Goal: Task Accomplishment & Management: Manage account settings

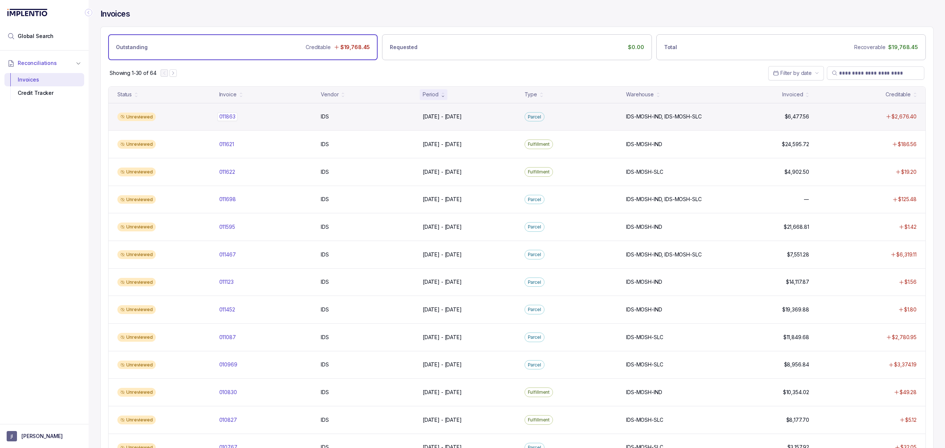
click at [225, 118] on p "011863" at bounding box center [228, 117] width 20 height 8
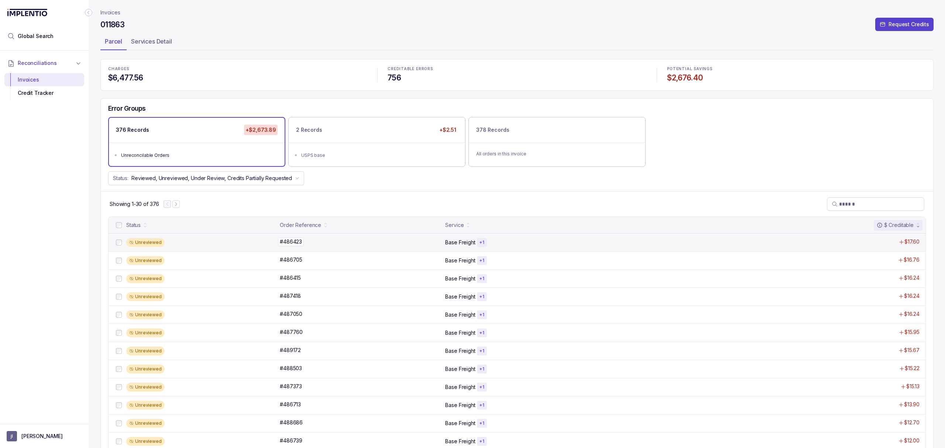
click at [297, 244] on p "#486423" at bounding box center [291, 242] width 26 height 8
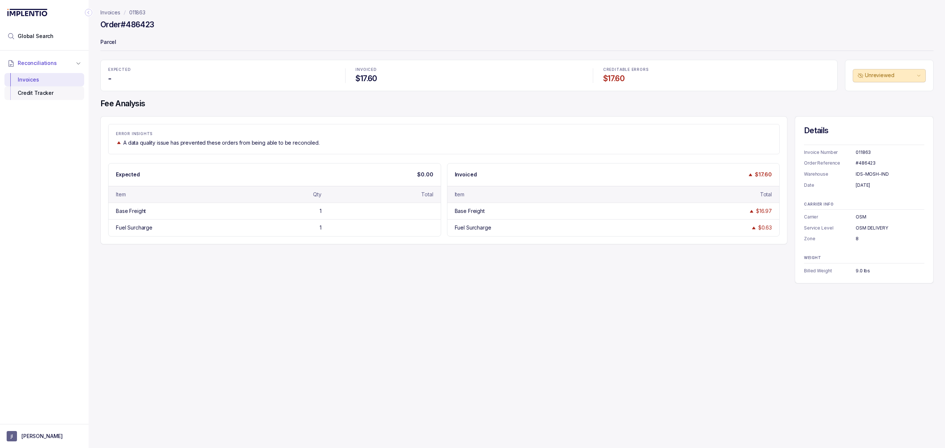
click at [52, 92] on div "Credit Tracker" at bounding box center [44, 92] width 68 height 13
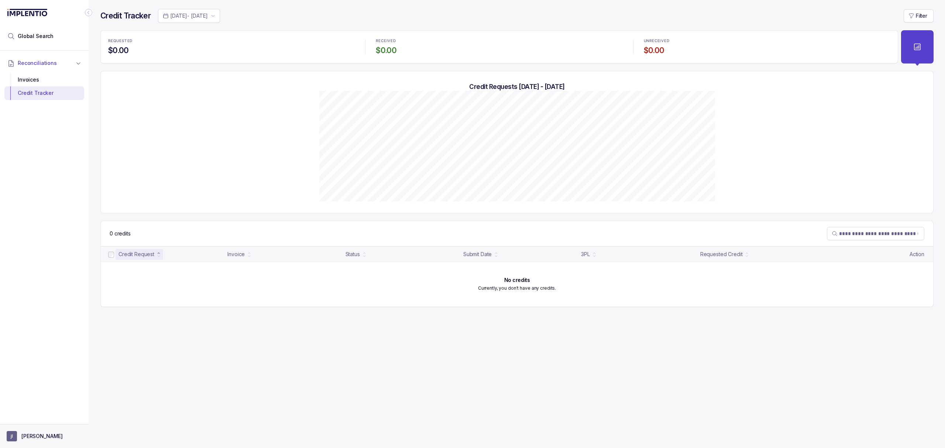
click at [39, 430] on aside "[PERSON_NAME]" at bounding box center [44, 436] width 89 height 24
click at [33, 435] on p "[PERSON_NAME]" at bounding box center [41, 436] width 41 height 7
click at [36, 423] on p "Logout" at bounding box center [48, 420] width 61 height 7
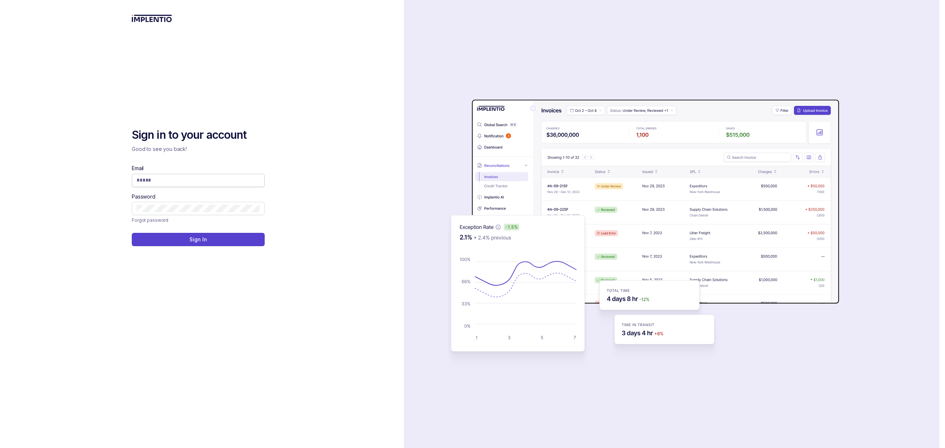
click at [192, 181] on input "Email" at bounding box center [198, 180] width 123 height 7
type input "**********"
